Goal: Use online tool/utility: Utilize a website feature to perform a specific function

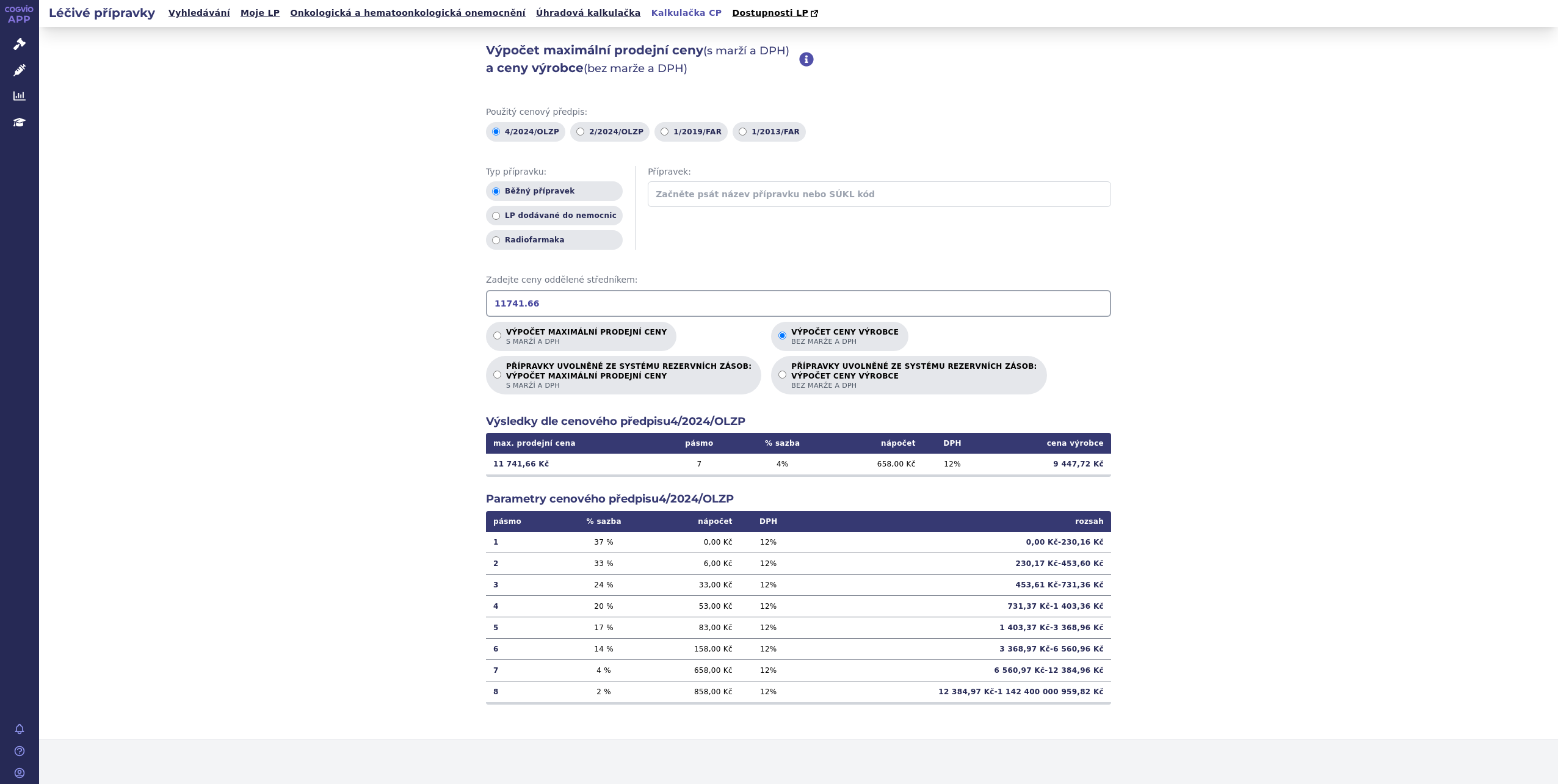
drag, startPoint x: 530, startPoint y: 304, endPoint x: 498, endPoint y: 301, distance: 32.1
click at [498, 301] on input "11741.66" at bounding box center [798, 304] width 625 height 27
type input "1"
drag, startPoint x: 530, startPoint y: 304, endPoint x: 466, endPoint y: 303, distance: 64.0
click at [466, 303] on div "Výpočet maximální prodejní ceny (s marží a DPH) a ceny výrobce (bez marže a DPH…" at bounding box center [798, 383] width 1519 height 712
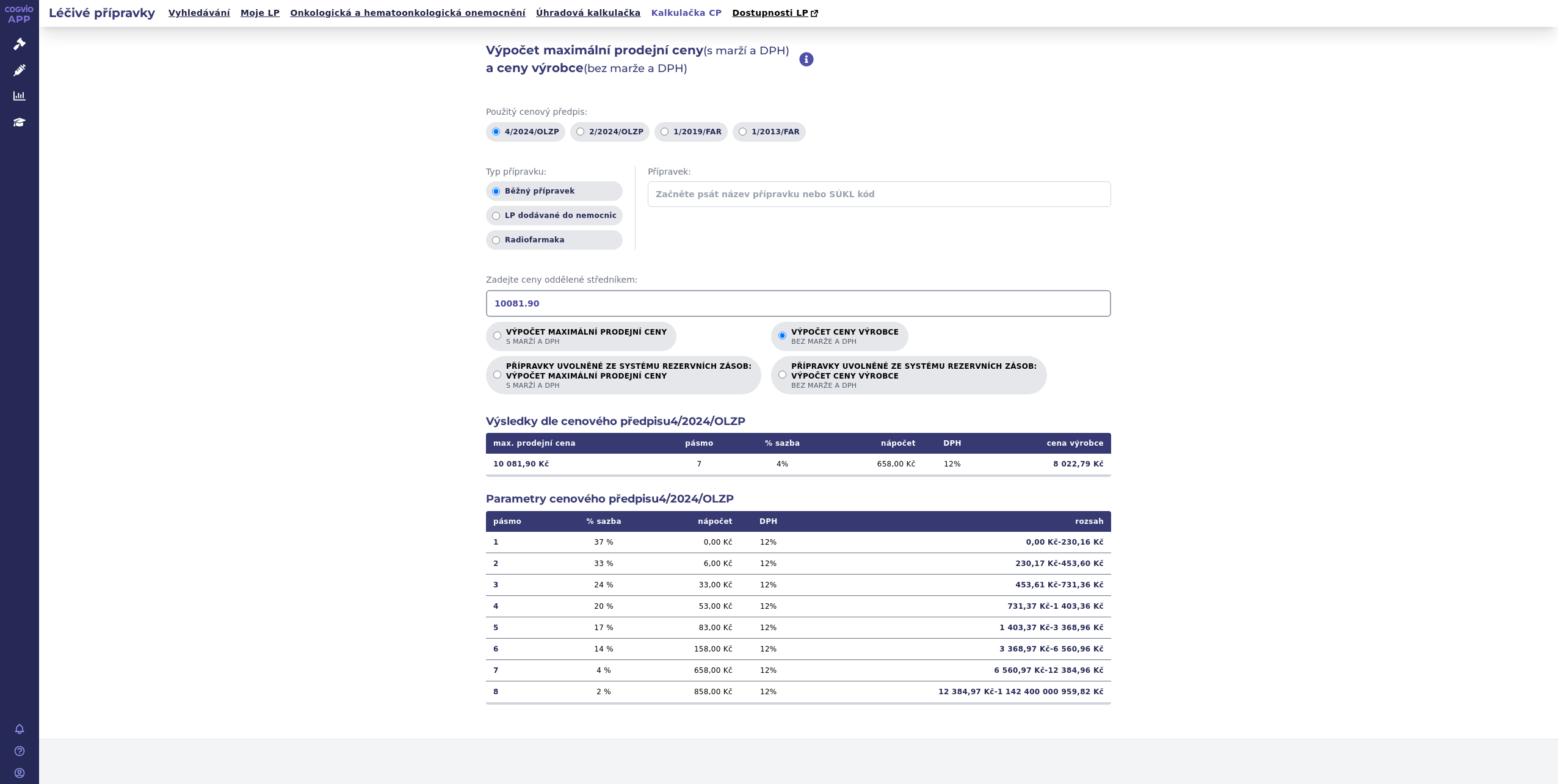
type input "10081.90"
